Goal: Check status

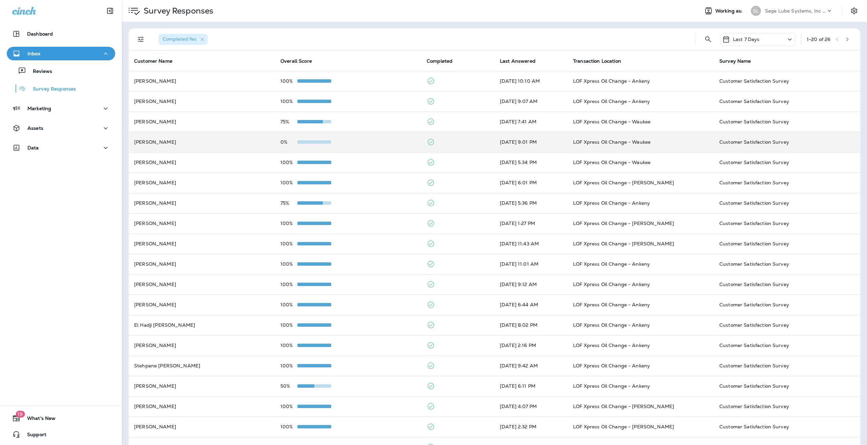
click at [350, 143] on div "0%" at bounding box center [347, 141] width 135 height 5
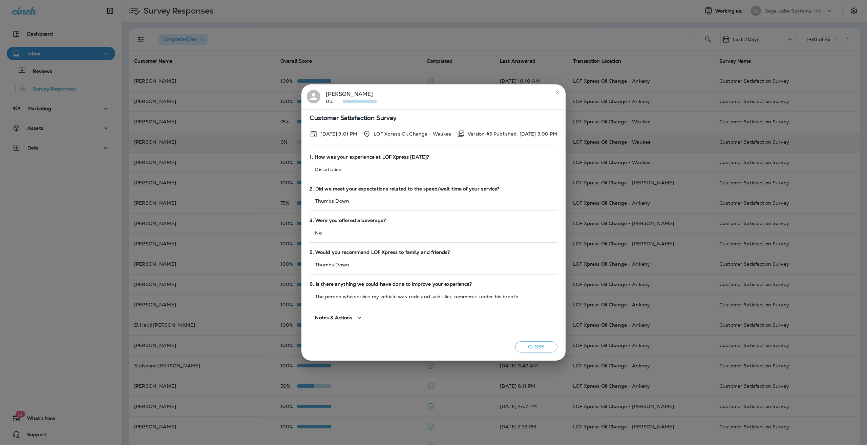
click at [510, 332] on div "Customer Satisfaction Survey [DATE] 9:01 PM LOF Xpress Oil Change - Waukee Vers…" at bounding box center [433, 220] width 264 height 223
click at [341, 97] on div "[PERSON_NAME] 0%" at bounding box center [351, 97] width 51 height 14
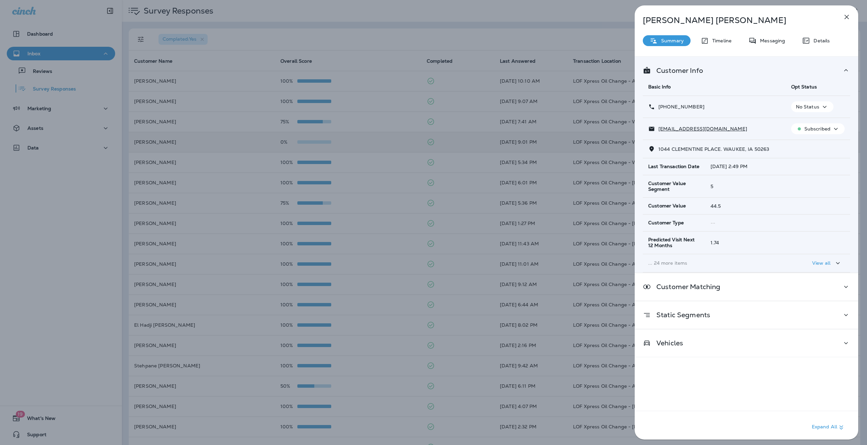
click at [842, 68] on icon at bounding box center [846, 70] width 8 height 8
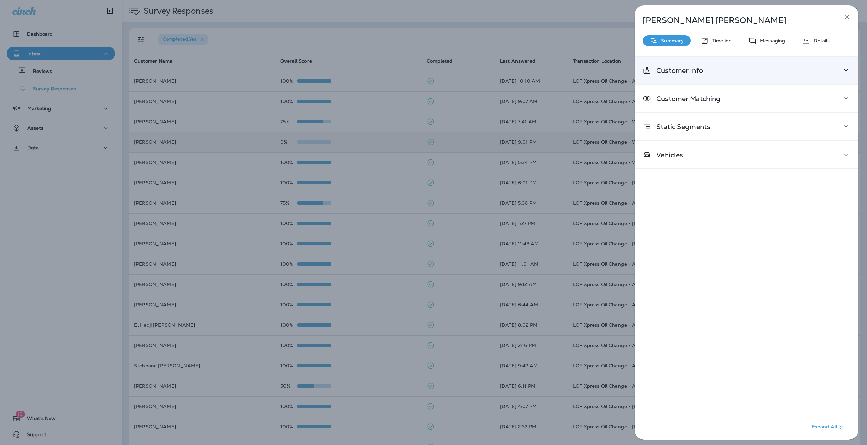
click at [842, 68] on icon at bounding box center [846, 70] width 8 height 8
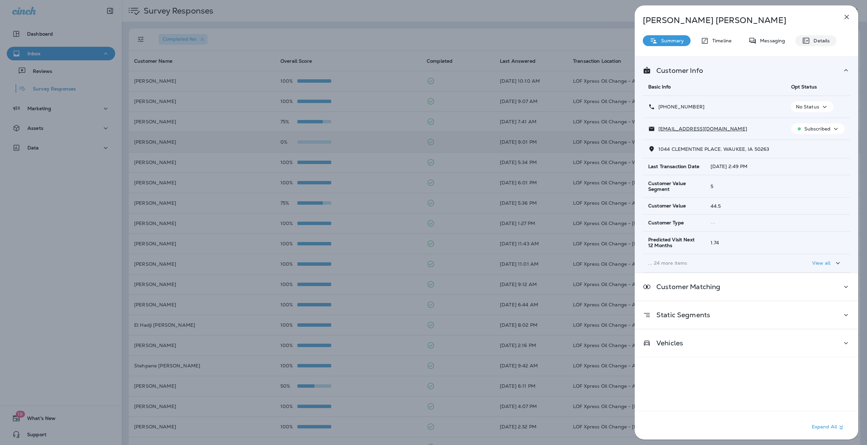
click at [828, 44] on div "Details" at bounding box center [815, 40] width 41 height 11
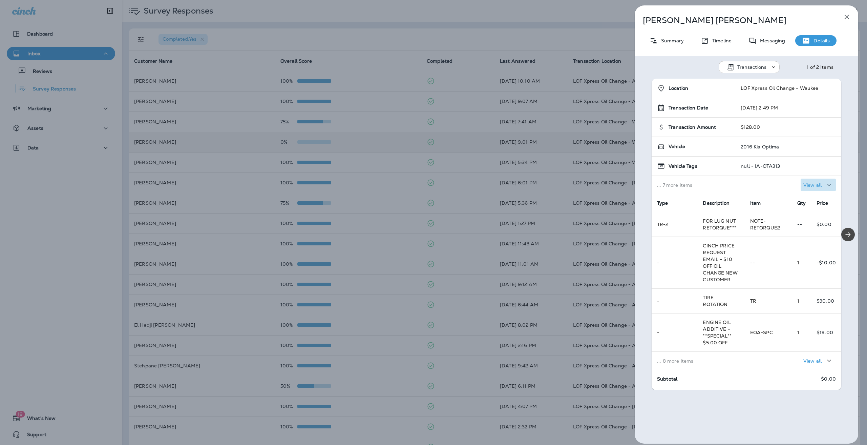
click at [813, 184] on p "View all" at bounding box center [812, 184] width 18 height 5
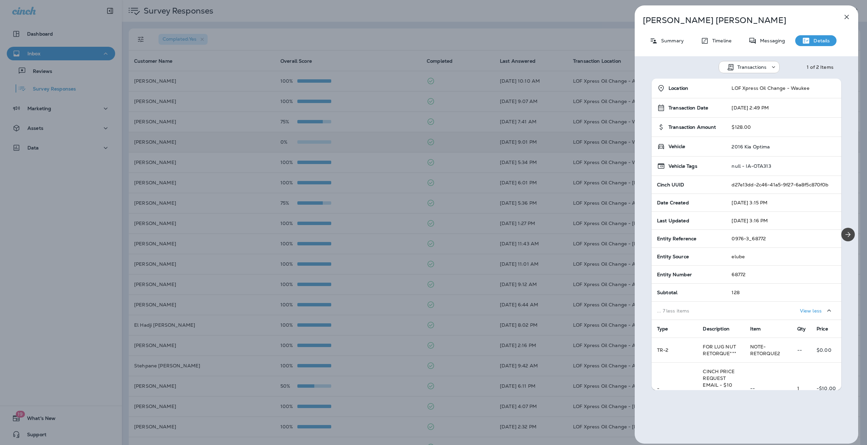
click at [588, 162] on div "[PERSON_NAME] Summary Timeline Messaging Details Transactions 1 of 2 Items Loca…" at bounding box center [433, 222] width 867 height 445
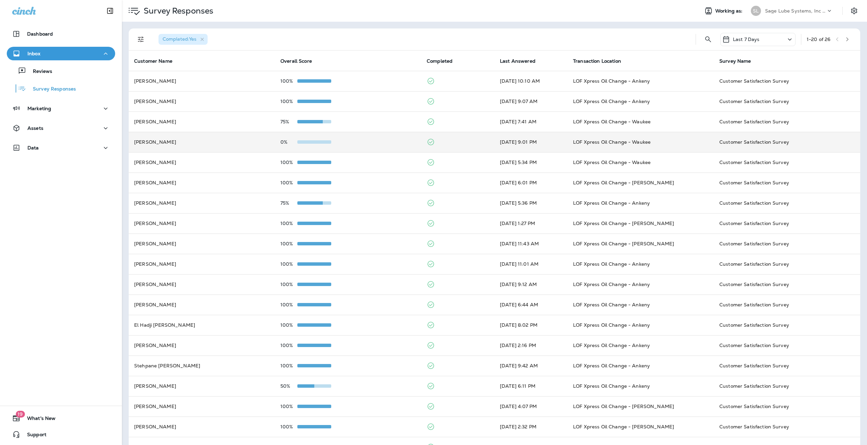
click at [295, 134] on td "0%" at bounding box center [348, 142] width 146 height 20
